Goal: Navigation & Orientation: Find specific page/section

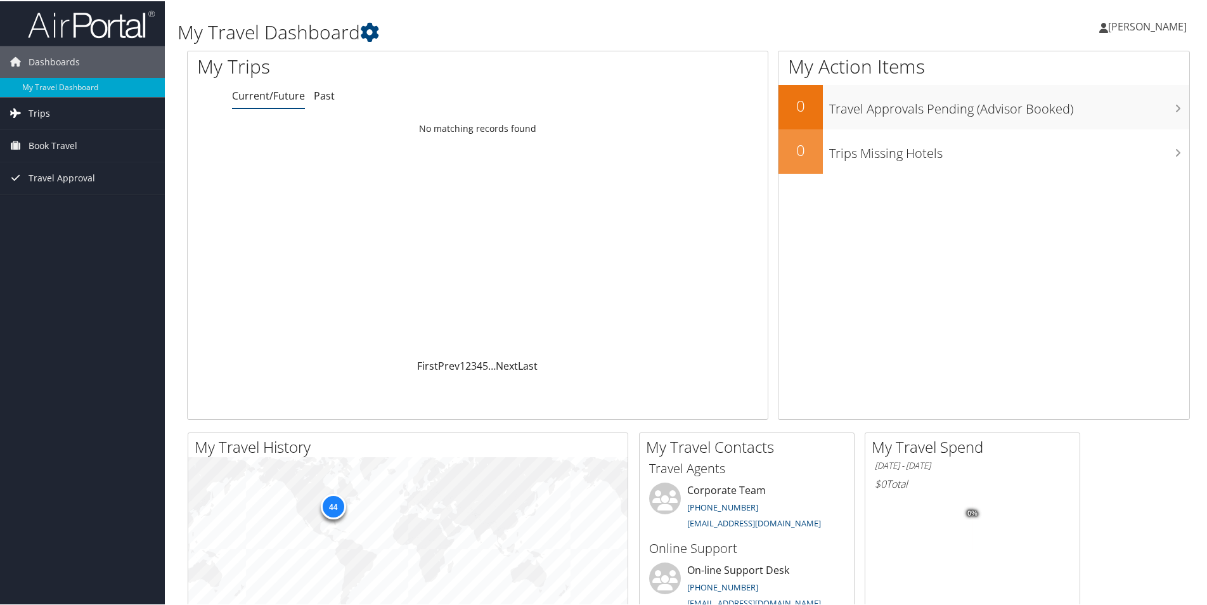
click at [62, 112] on link "Trips" at bounding box center [82, 112] width 165 height 32
click at [64, 155] on link "Past Trips" at bounding box center [82, 156] width 165 height 19
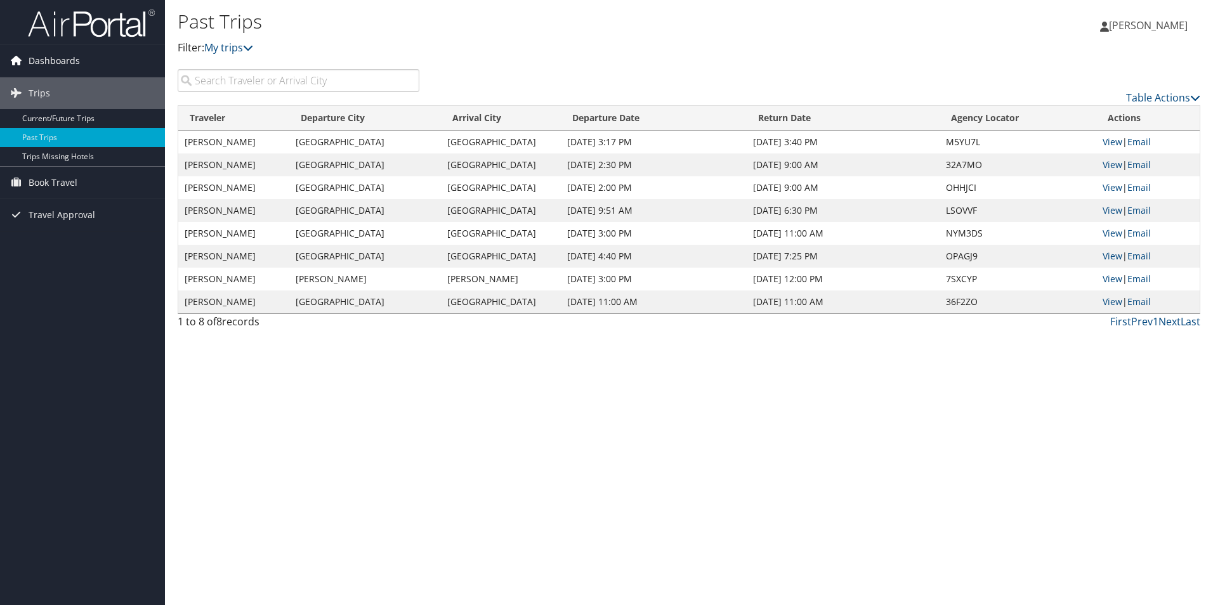
click at [48, 62] on span "Dashboards" at bounding box center [54, 61] width 51 height 32
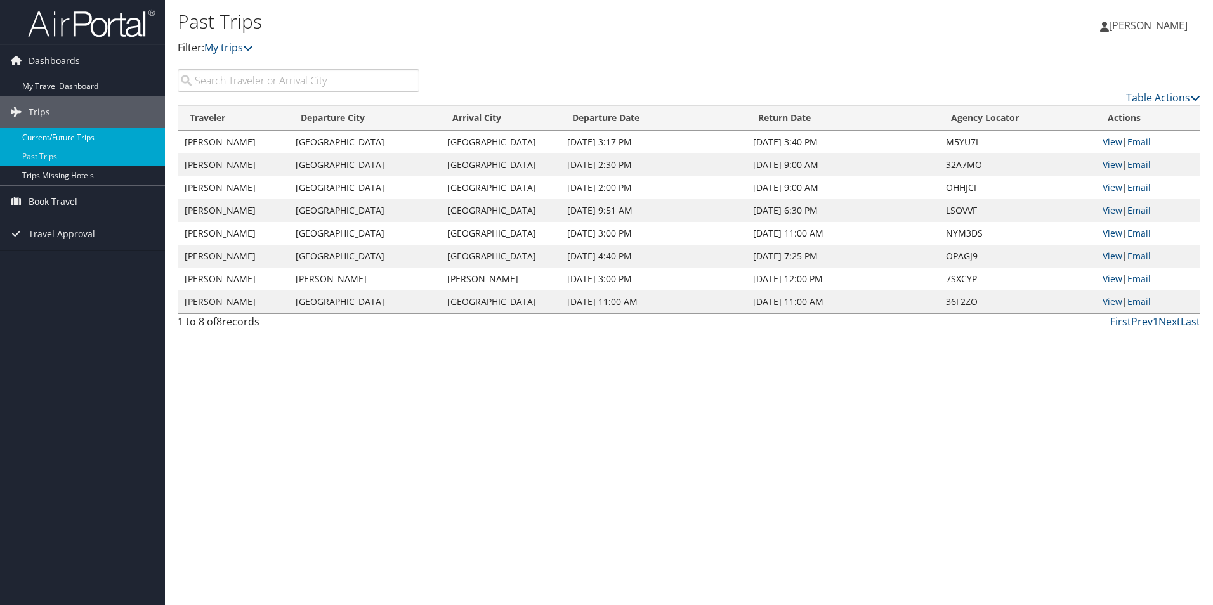
click at [55, 132] on link "Current/Future Trips" at bounding box center [82, 137] width 165 height 19
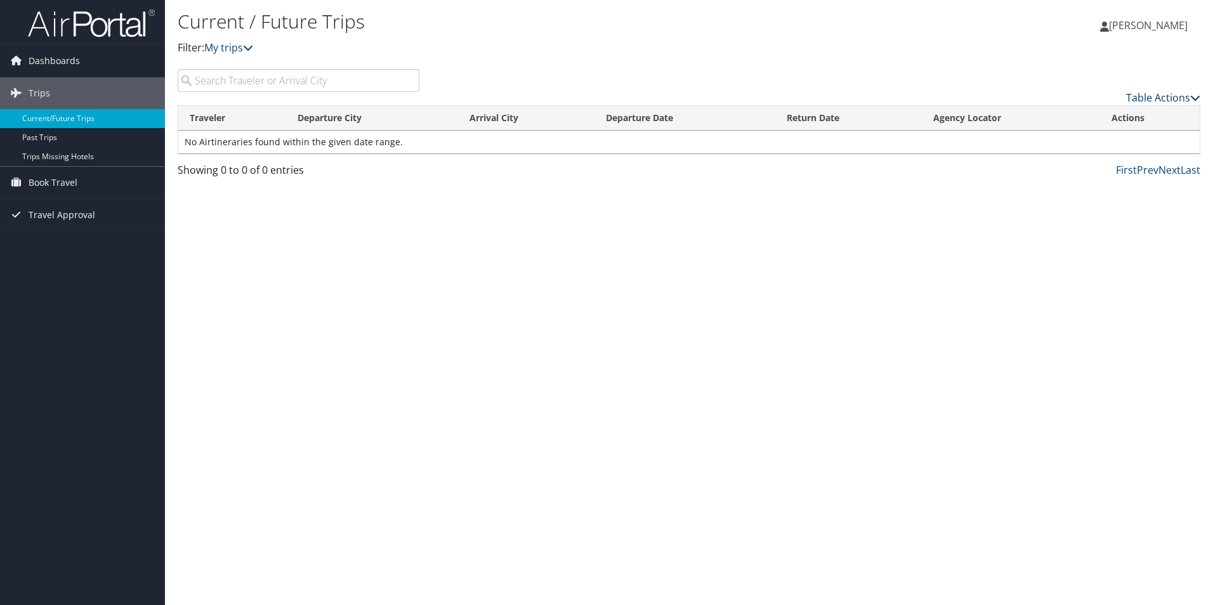
click at [1154, 91] on link "Table Actions" at bounding box center [1163, 98] width 74 height 14
click at [858, 258] on div at bounding box center [606, 302] width 1213 height 605
click at [52, 183] on span "Book Travel" at bounding box center [53, 183] width 49 height 32
click at [55, 54] on span "Dashboards" at bounding box center [54, 61] width 51 height 32
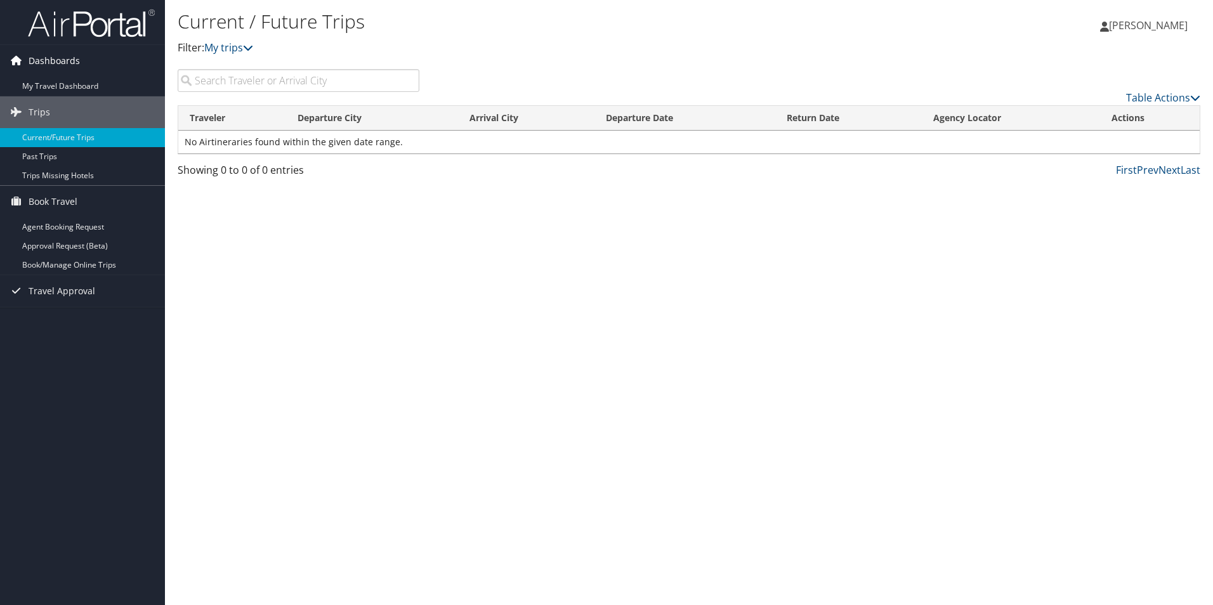
click at [65, 59] on span "Dashboards" at bounding box center [54, 61] width 51 height 32
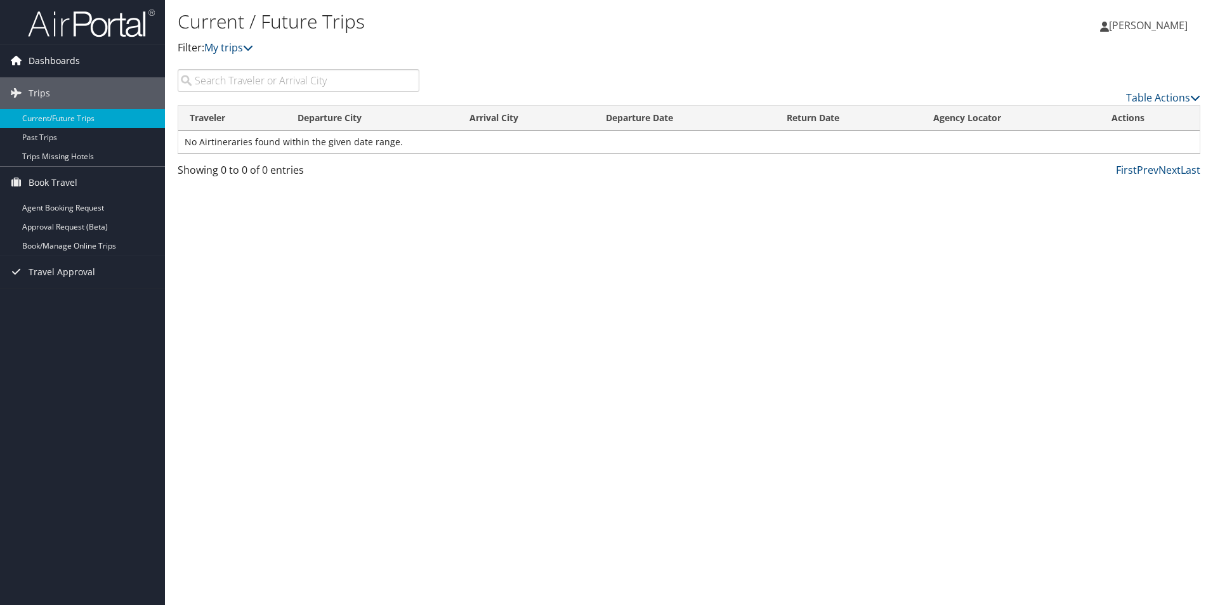
click at [63, 64] on span "Dashboards" at bounding box center [54, 61] width 51 height 32
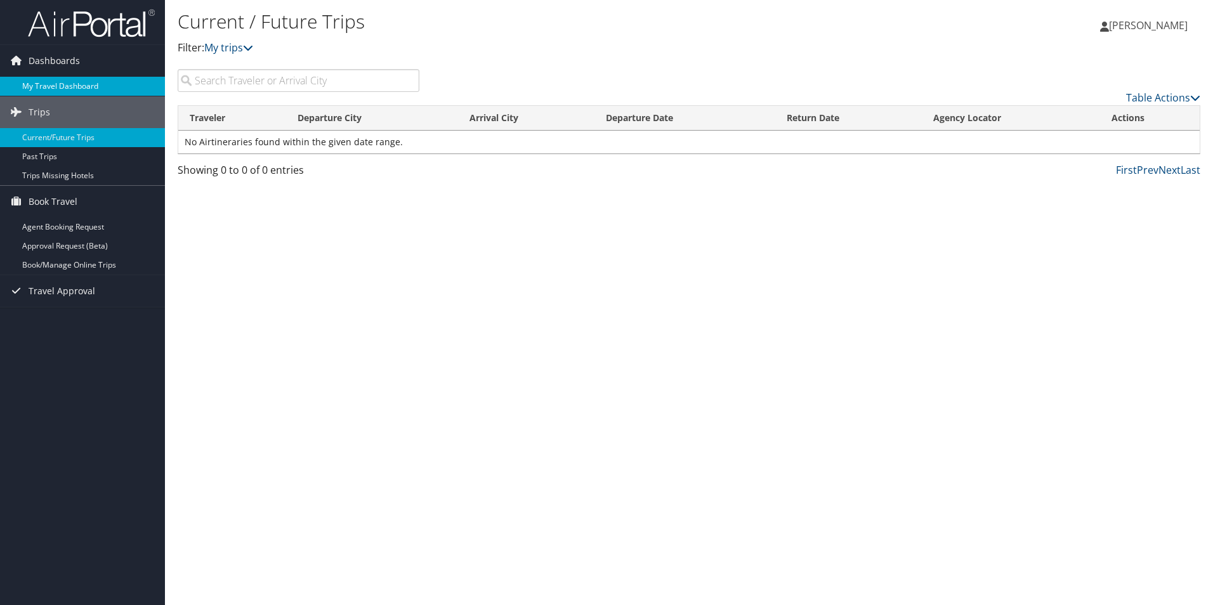
click at [63, 84] on link "My Travel Dashboard" at bounding box center [82, 86] width 165 height 19
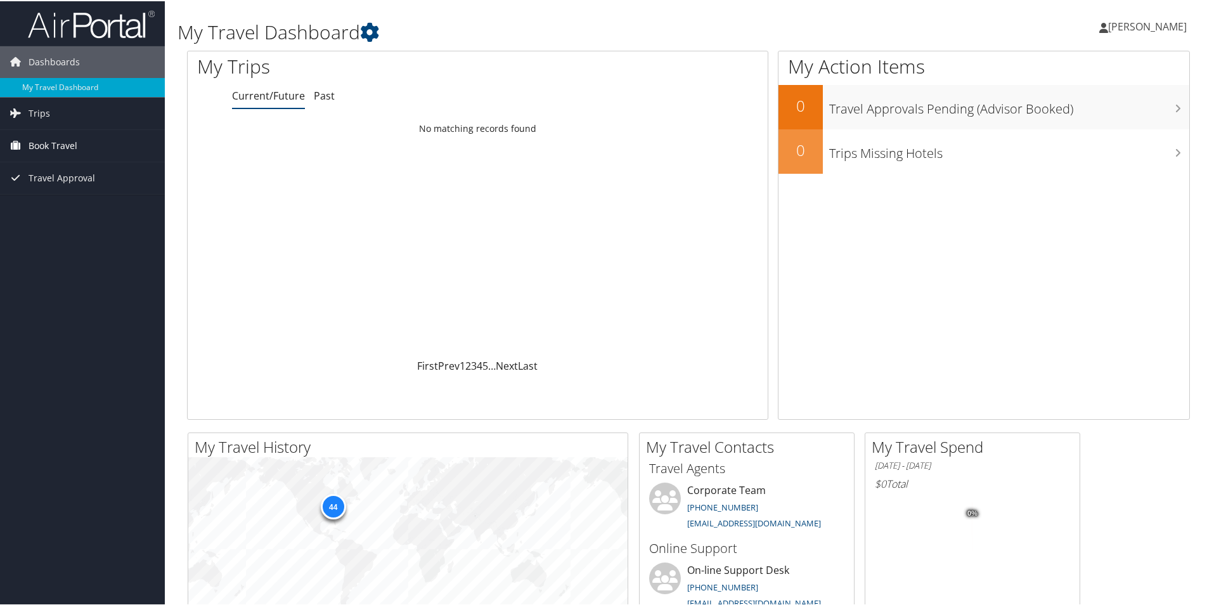
click at [76, 145] on span "Book Travel" at bounding box center [53, 145] width 49 height 32
click at [122, 206] on link "Book/Manage Online Trips" at bounding box center [82, 207] width 165 height 19
